Goal: Task Accomplishment & Management: Use online tool/utility

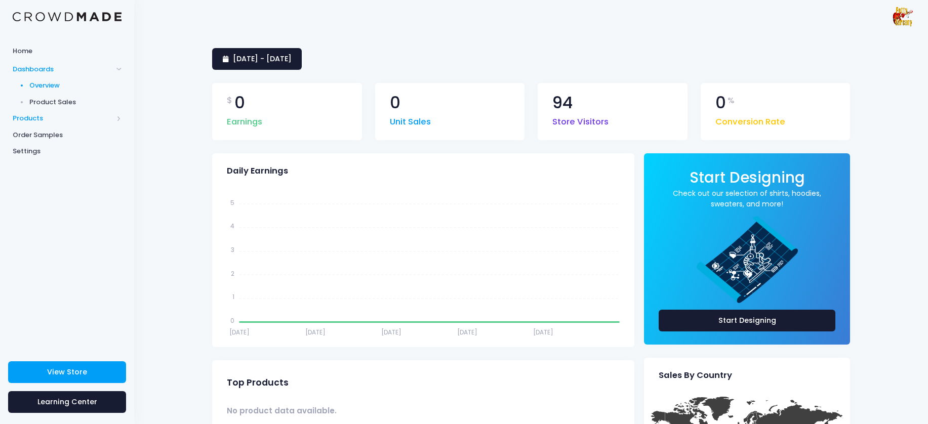
click at [49, 120] on span "Products" at bounding box center [63, 118] width 100 height 10
click at [69, 102] on span "Product Builder" at bounding box center [75, 102] width 93 height 10
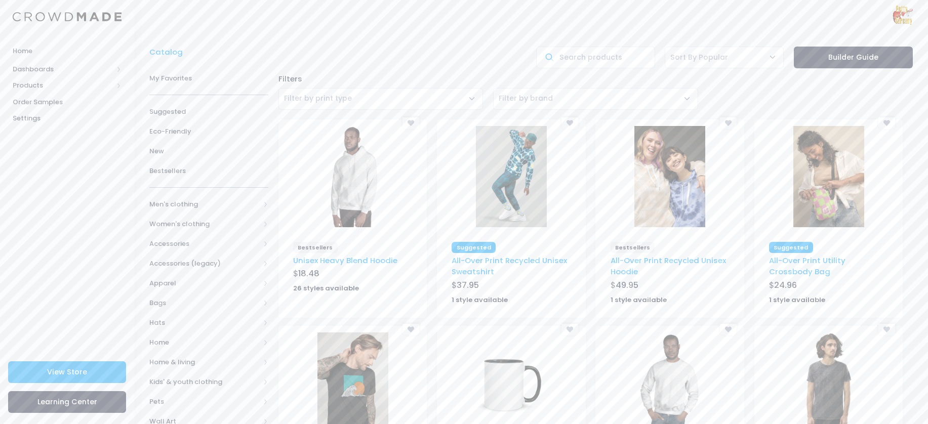
scroll to position [146, 0]
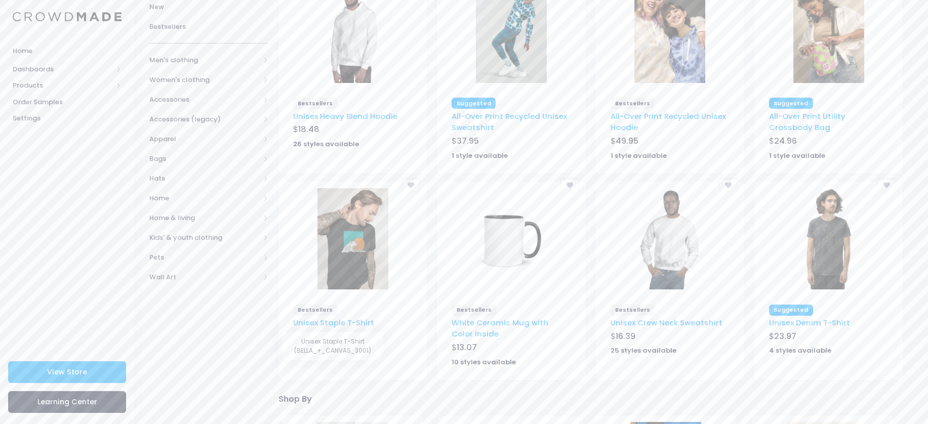
click at [364, 319] on link "Unisex Staple T-Shirt" at bounding box center [333, 322] width 81 height 11
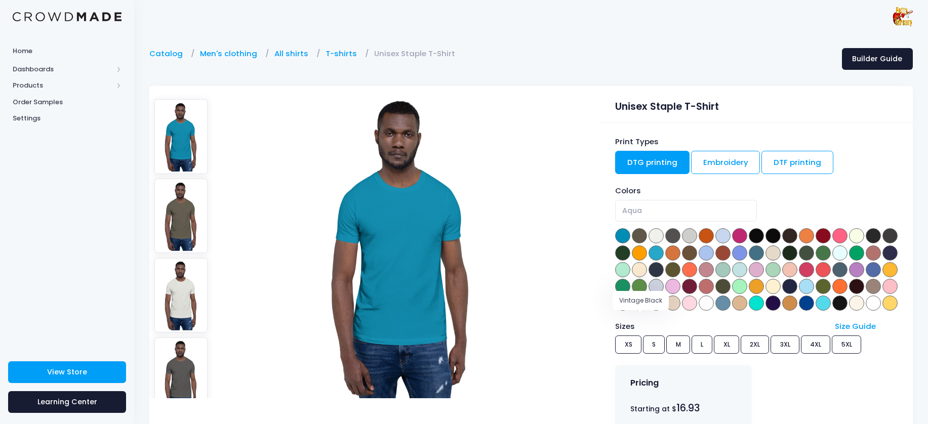
click at [832, 311] on span at bounding box center [839, 303] width 15 height 15
select select "Vintage Black"
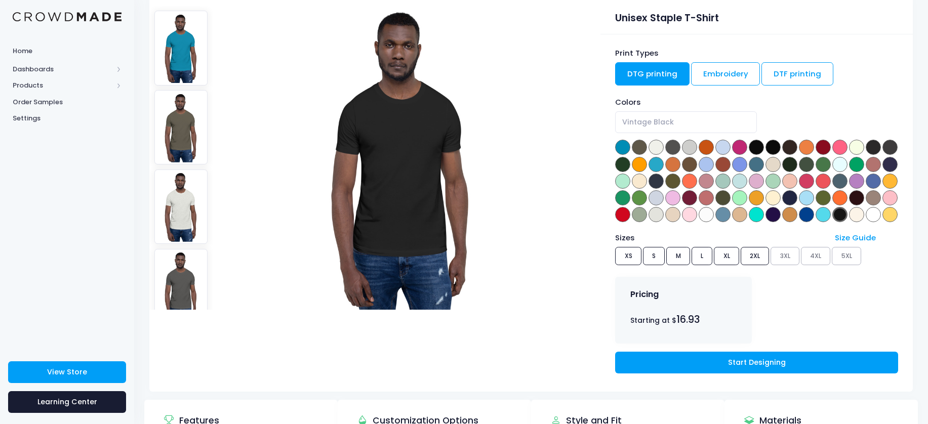
scroll to position [89, 0]
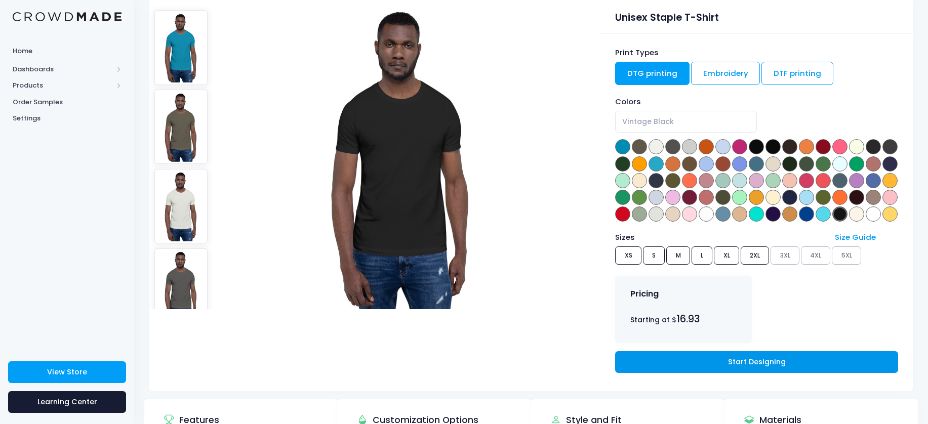
click at [737, 373] on link "Start Designing" at bounding box center [756, 362] width 283 height 22
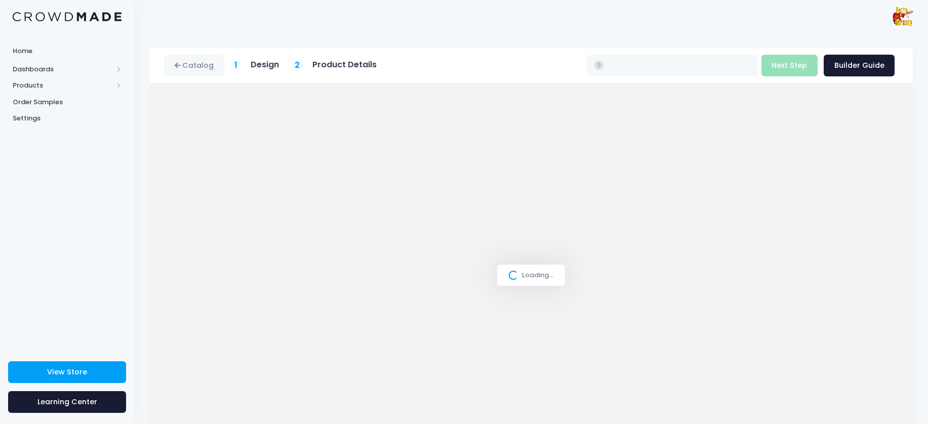
type input "$16.93 - $22.73"
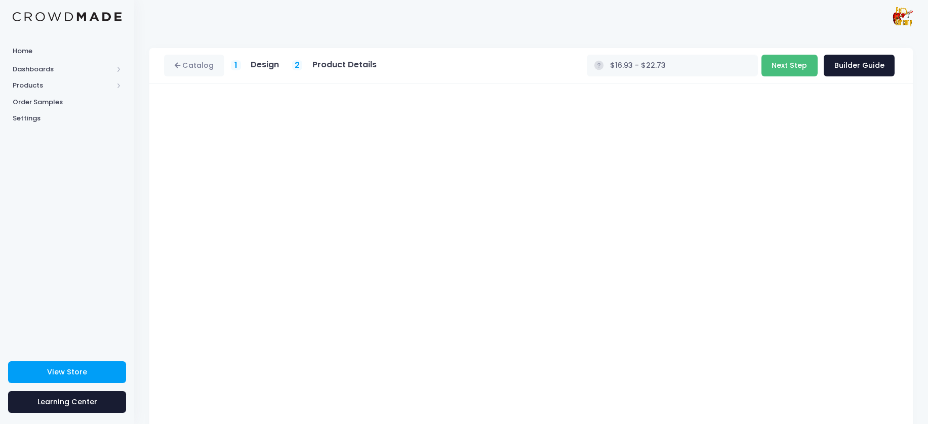
click at [794, 68] on button "Next Step" at bounding box center [790, 66] width 56 height 22
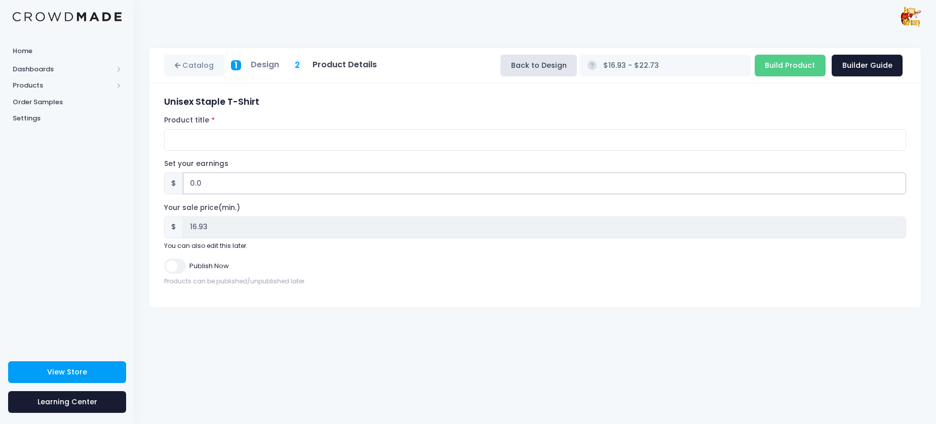
click at [223, 185] on input "0.0" at bounding box center [544, 184] width 723 height 22
drag, startPoint x: 201, startPoint y: 188, endPoint x: 182, endPoint y: 188, distance: 18.7
click at [183, 188] on input "0.0" at bounding box center [544, 184] width 723 height 22
type input "5"
type input "$21.93 - $27.73"
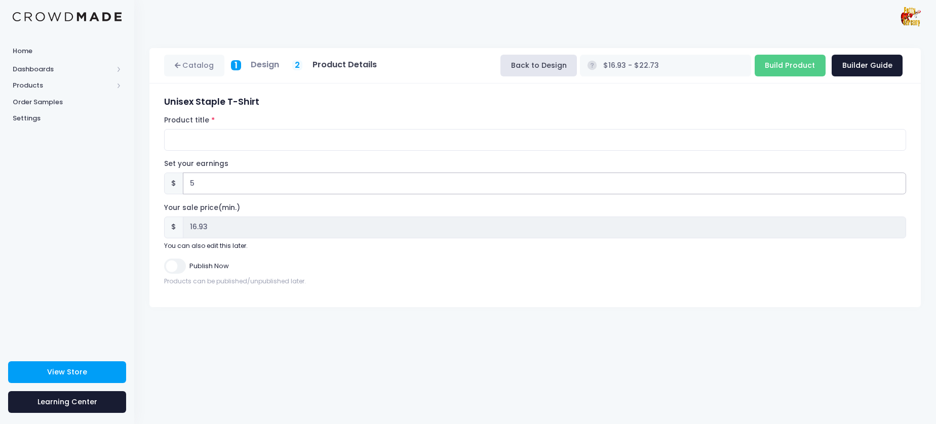
type input "21.93"
type input "5.00"
click at [562, 140] on input "Product title" at bounding box center [535, 140] width 742 height 22
type input "R"
type input "FRFK T-shirt"
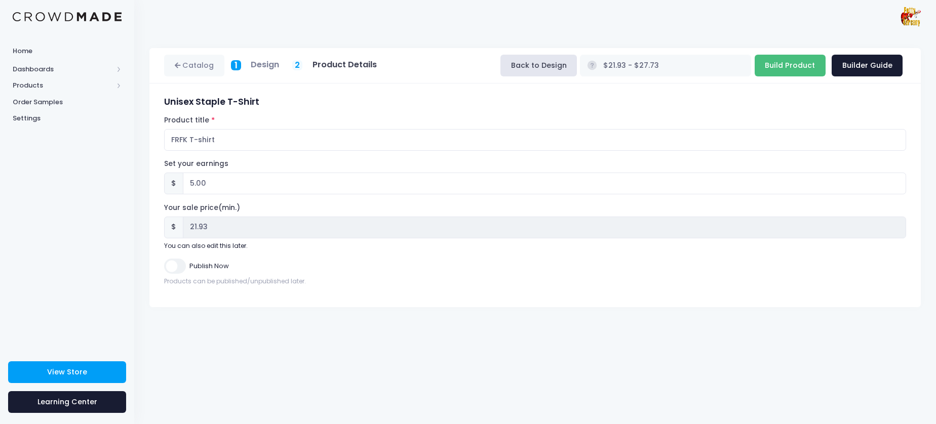
click at [791, 69] on input "Build Product" at bounding box center [789, 66] width 71 height 22
type input "Building product..."
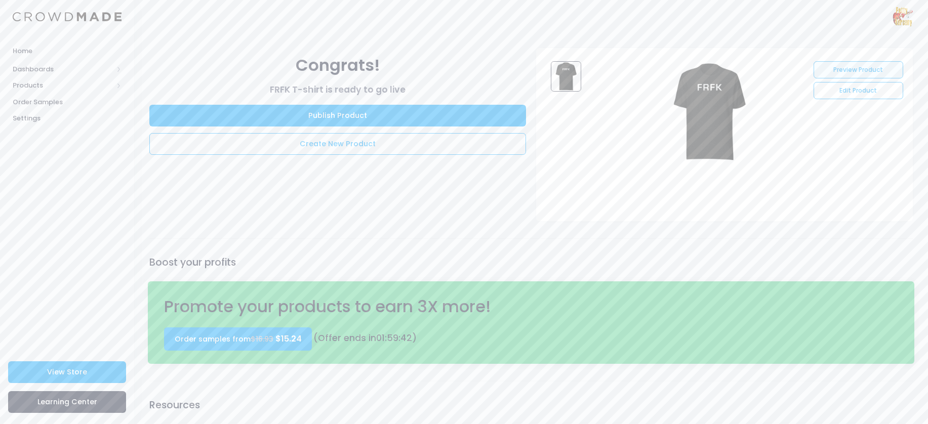
click at [855, 68] on link "Preview Product" at bounding box center [858, 69] width 89 height 17
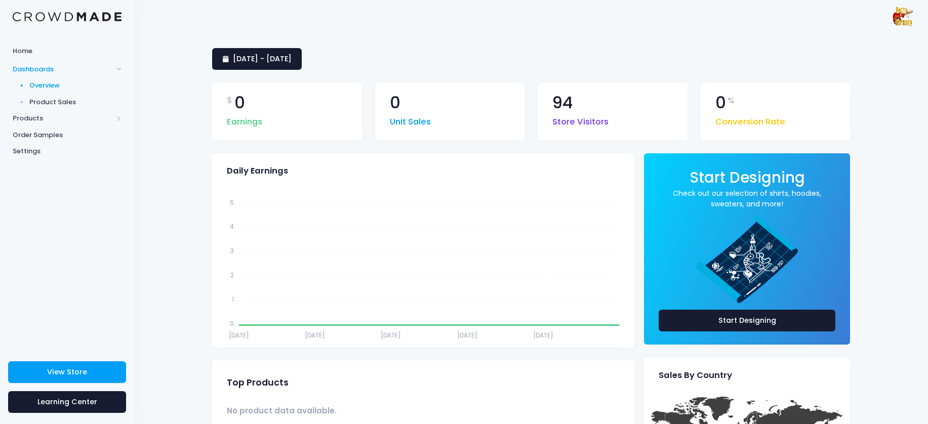
click at [42, 124] on span "Products" at bounding box center [67, 118] width 134 height 17
click at [53, 168] on span "Order Samples" at bounding box center [67, 168] width 109 height 10
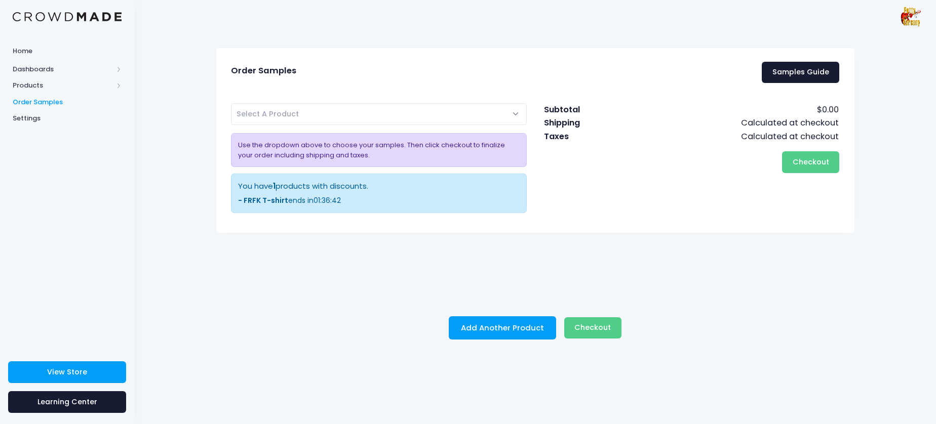
click at [386, 111] on span "Select A Product" at bounding box center [379, 114] width 296 height 22
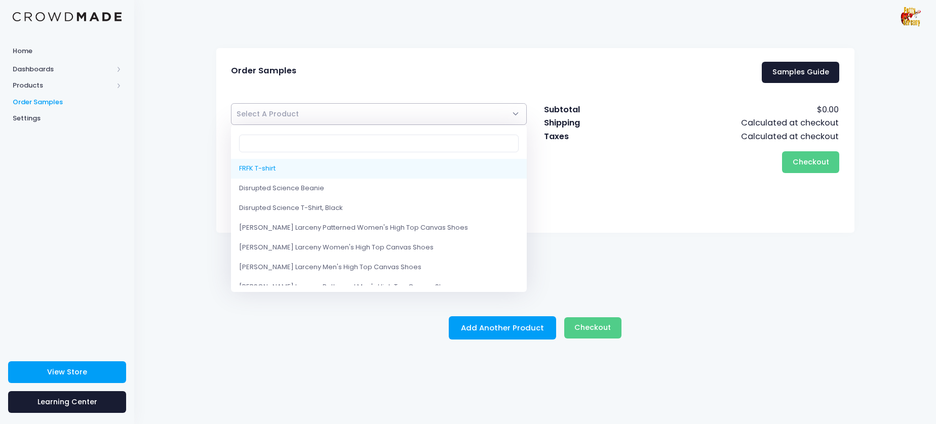
select select "10223100657938"
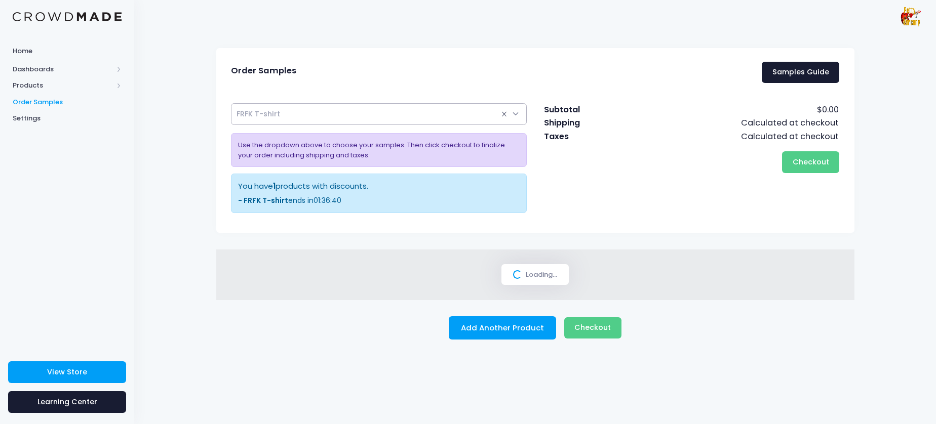
select select
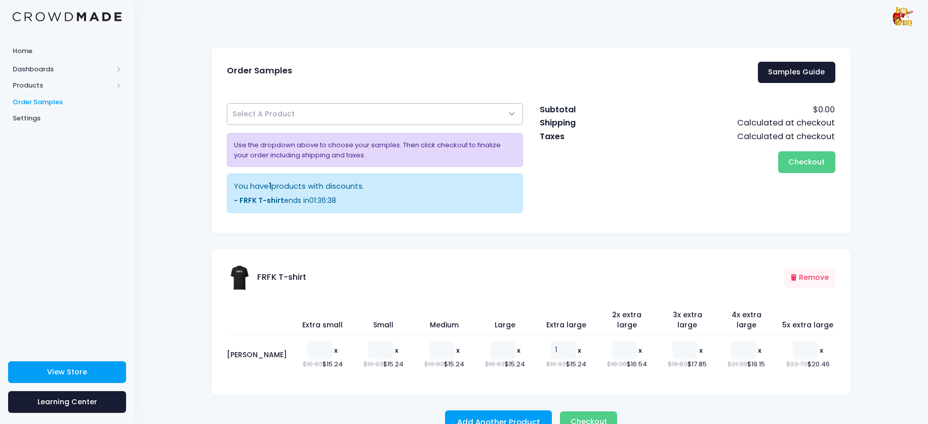
type input "1"
click at [551, 341] on input "1" at bounding box center [563, 350] width 25 height 18
click at [587, 417] on span "Checkout" at bounding box center [589, 422] width 36 height 10
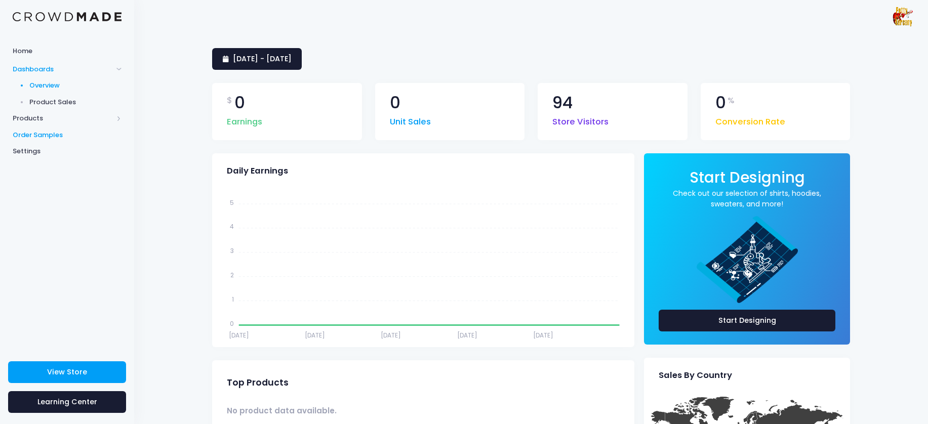
click at [42, 133] on span "Order Samples" at bounding box center [67, 135] width 109 height 10
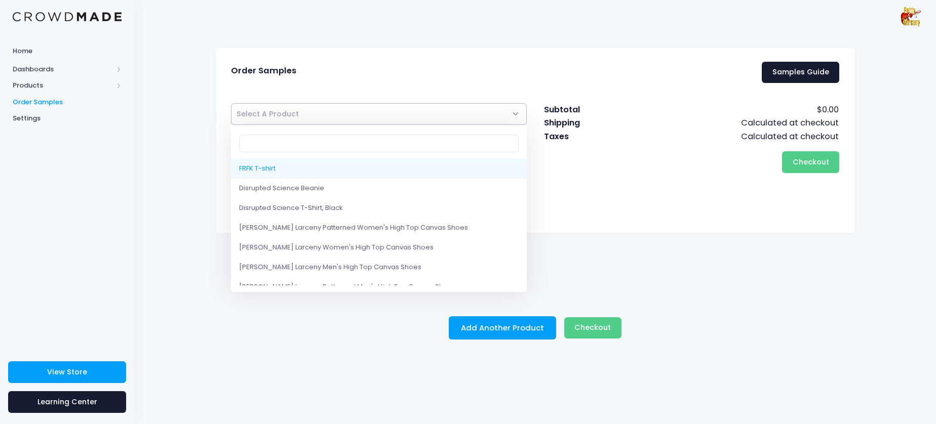
click at [290, 115] on span "Select A Product" at bounding box center [267, 114] width 62 height 10
select select "10223100657938"
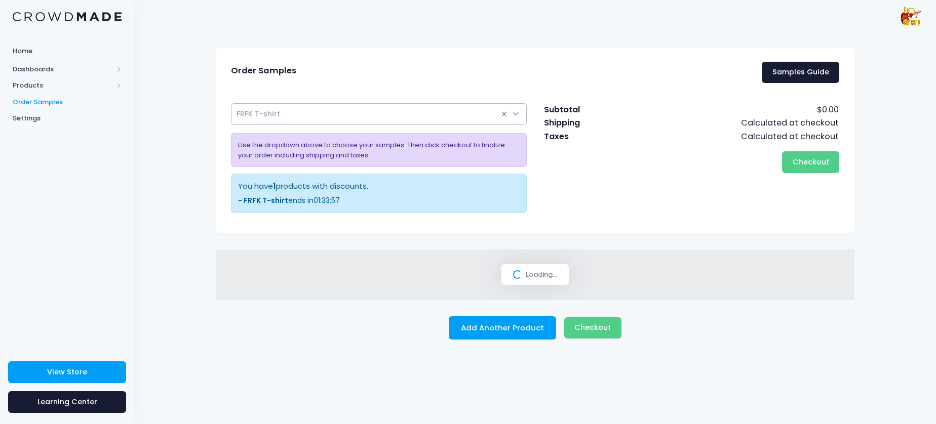
select select
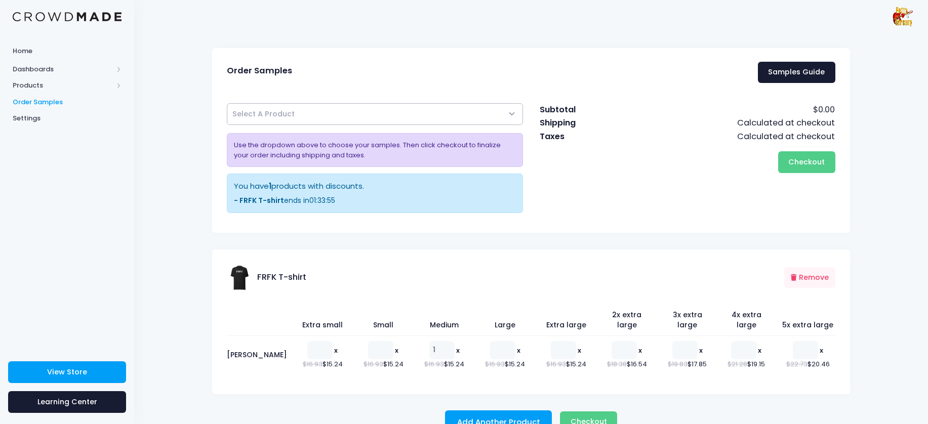
type input "1"
click at [429, 341] on input "1" at bounding box center [441, 350] width 25 height 18
click at [797, 162] on span "Checkout" at bounding box center [806, 162] width 36 height 10
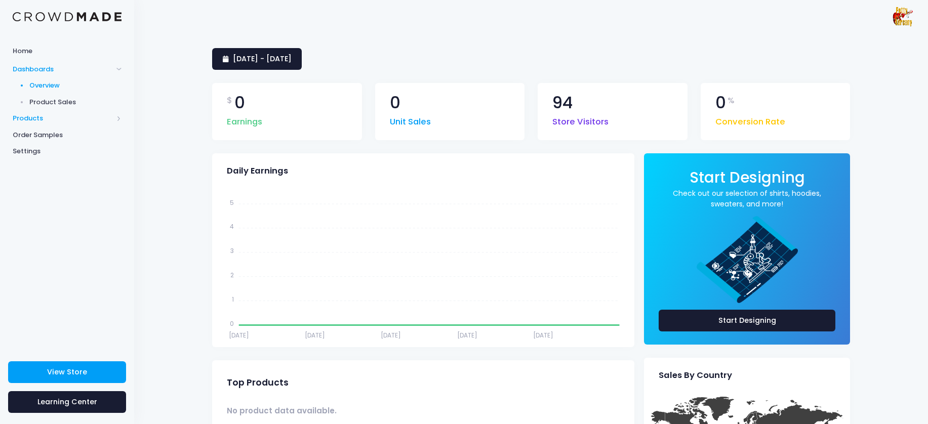
click at [38, 114] on span "Products" at bounding box center [63, 118] width 100 height 10
click at [68, 118] on span "Product Editor" at bounding box center [75, 118] width 93 height 10
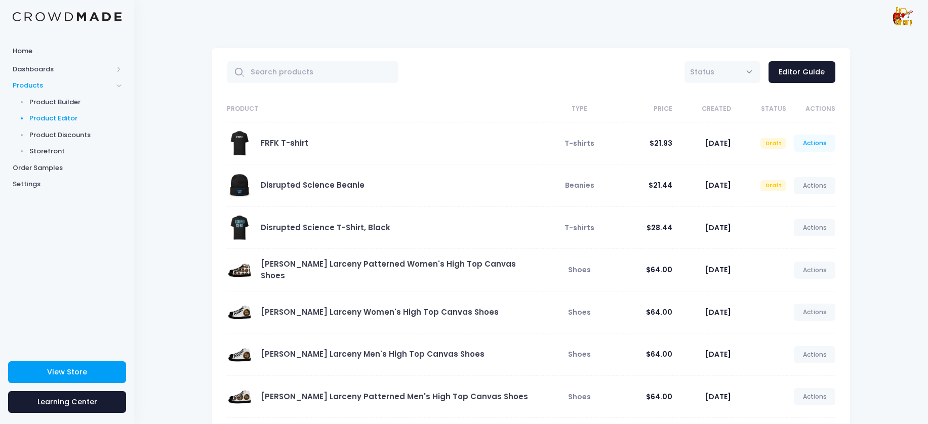
click at [821, 144] on link "Actions" at bounding box center [815, 143] width 42 height 17
click at [818, 185] on link "Actions" at bounding box center [815, 185] width 42 height 17
click at [896, 169] on div "All Active Draft Status Editor Guide Product Type Price Created Status Actions …" at bounding box center [531, 318] width 794 height 571
